Goal: Task Accomplishment & Management: Manage account settings

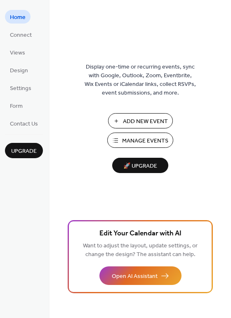
click at [152, 138] on span "Manage Events" at bounding box center [145, 141] width 46 height 9
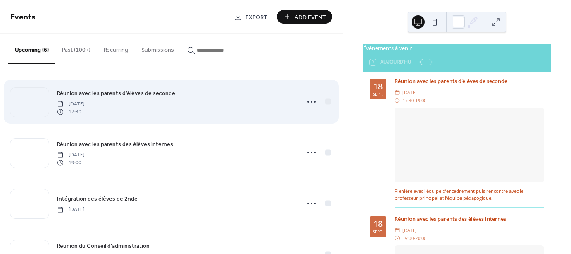
click at [85, 100] on span "[DATE]" at bounding box center [71, 103] width 28 height 7
click at [311, 101] on circle at bounding box center [312, 102] width 2 height 2
click at [69, 94] on span "Réunion avec les parents d’élèves de seconde" at bounding box center [116, 93] width 118 height 9
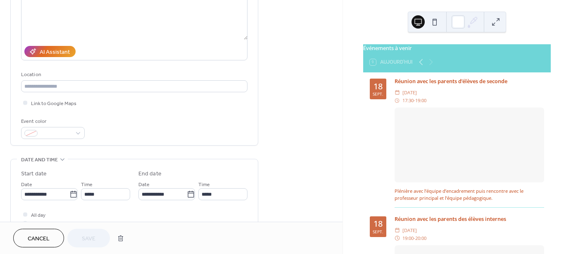
scroll to position [183, 0]
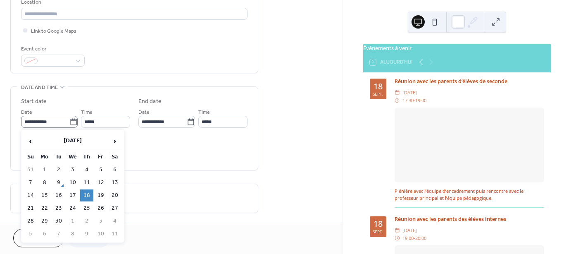
click at [71, 121] on icon at bounding box center [73, 122] width 8 height 8
click at [69, 121] on input "**********" at bounding box center [45, 122] width 48 height 12
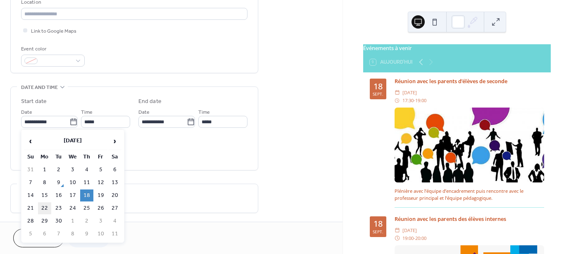
click at [46, 207] on td "22" at bounding box center [44, 208] width 13 height 12
type input "**********"
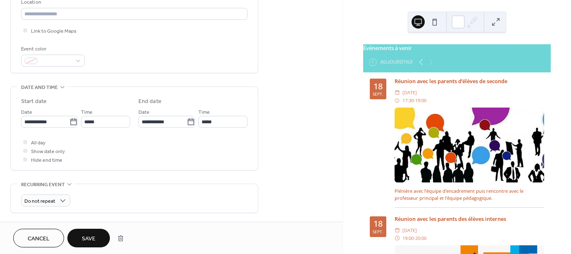
click at [94, 239] on span "Save" at bounding box center [89, 238] width 14 height 9
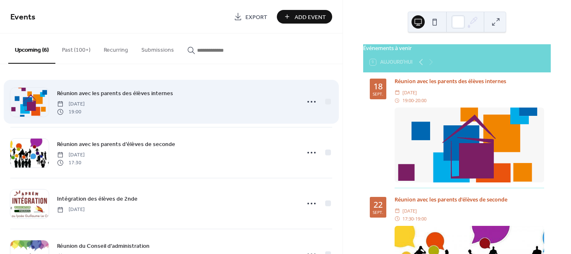
click at [69, 90] on span "Réunion avec les parents des élèves internes" at bounding box center [115, 93] width 116 height 9
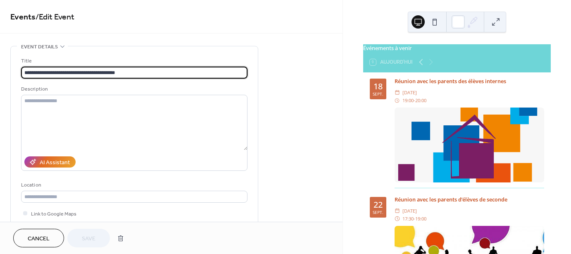
scroll to position [194, 0]
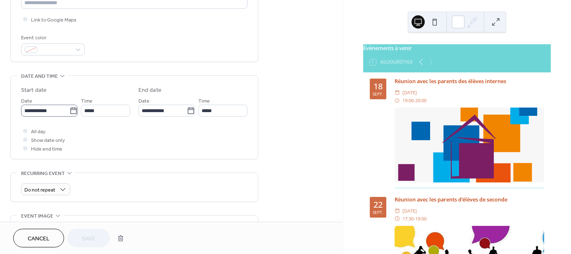
click at [69, 112] on icon at bounding box center [73, 111] width 8 height 8
click at [69, 112] on input "**********" at bounding box center [45, 111] width 48 height 12
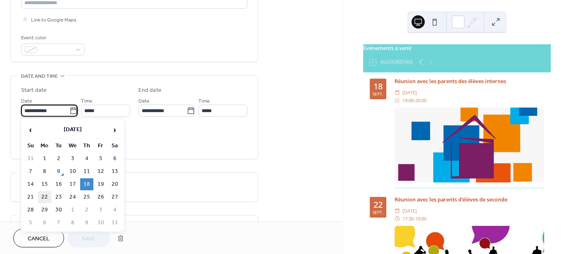
click at [44, 194] on td "22" at bounding box center [44, 197] width 13 height 12
type input "**********"
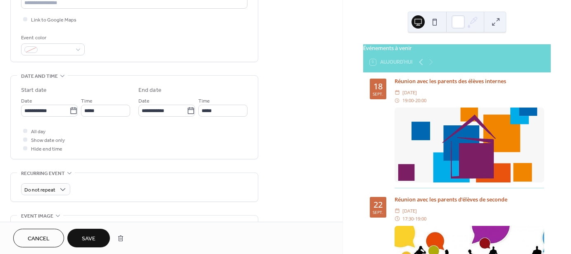
click at [85, 238] on span "Save" at bounding box center [89, 238] width 14 height 9
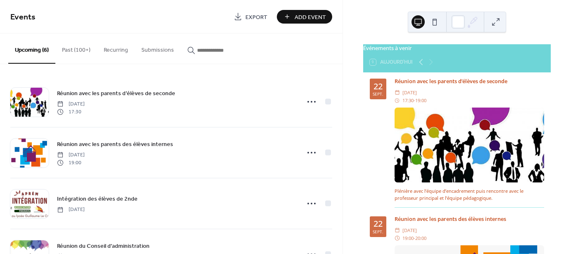
click at [555, 208] on div "Événements à venir 9 [DATE] [DATE] [GEOGRAPHIC_DATA] avec les parents d’élèves …" at bounding box center [457, 171] width 202 height 254
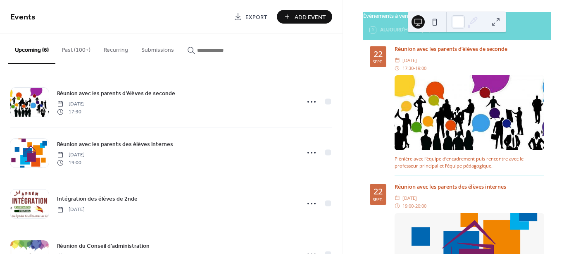
scroll to position [57, 0]
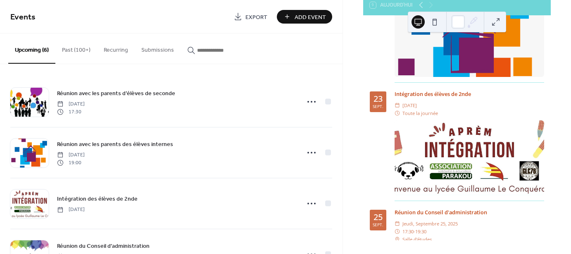
scroll to position [197, 0]
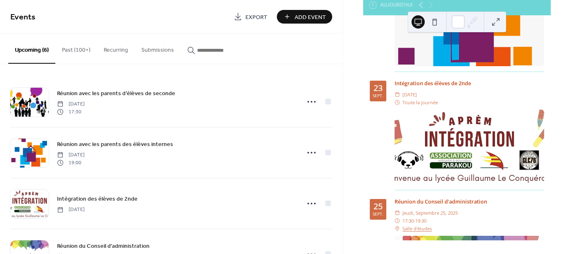
click at [368, 216] on div "[DATE] [GEOGRAPHIC_DATA] avec les parents d’élèves de seconde ​ [DATE] ​ 17:30 …" at bounding box center [457, 189] width 188 height 740
